Goal: Find specific page/section: Find specific page/section

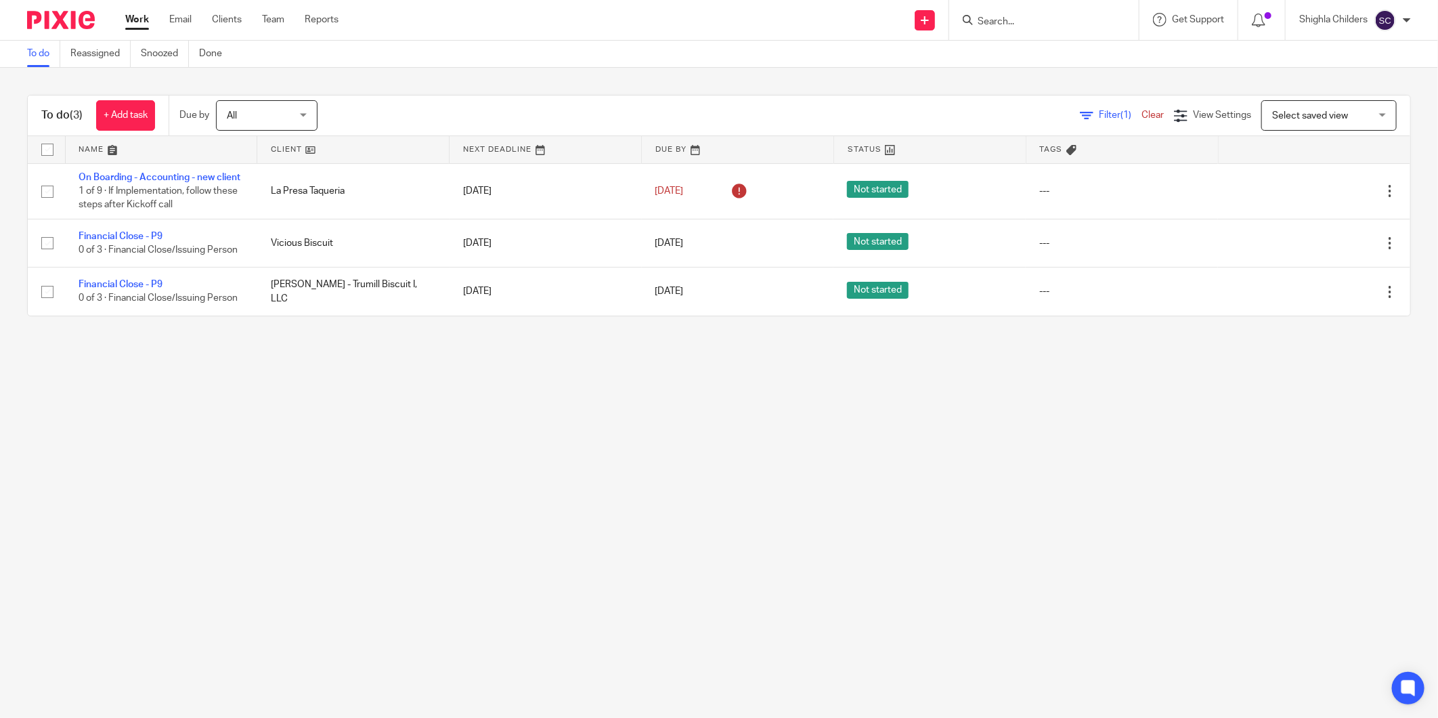
click at [1025, 21] on div at bounding box center [1044, 20] width 190 height 40
click at [1024, 18] on input "Search" at bounding box center [1037, 22] width 122 height 12
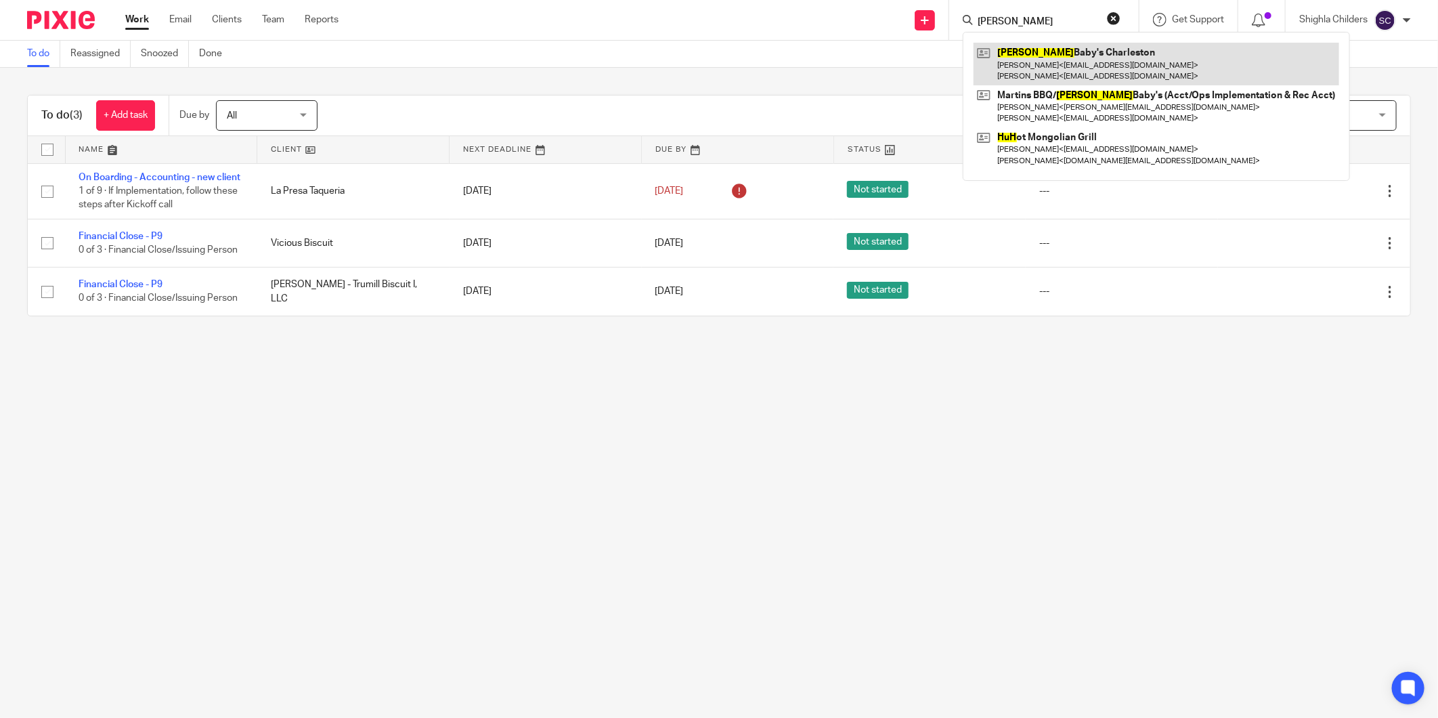
type input "[PERSON_NAME]"
click at [1046, 49] on link at bounding box center [1157, 64] width 366 height 42
